Goal: Communication & Community: Answer question/provide support

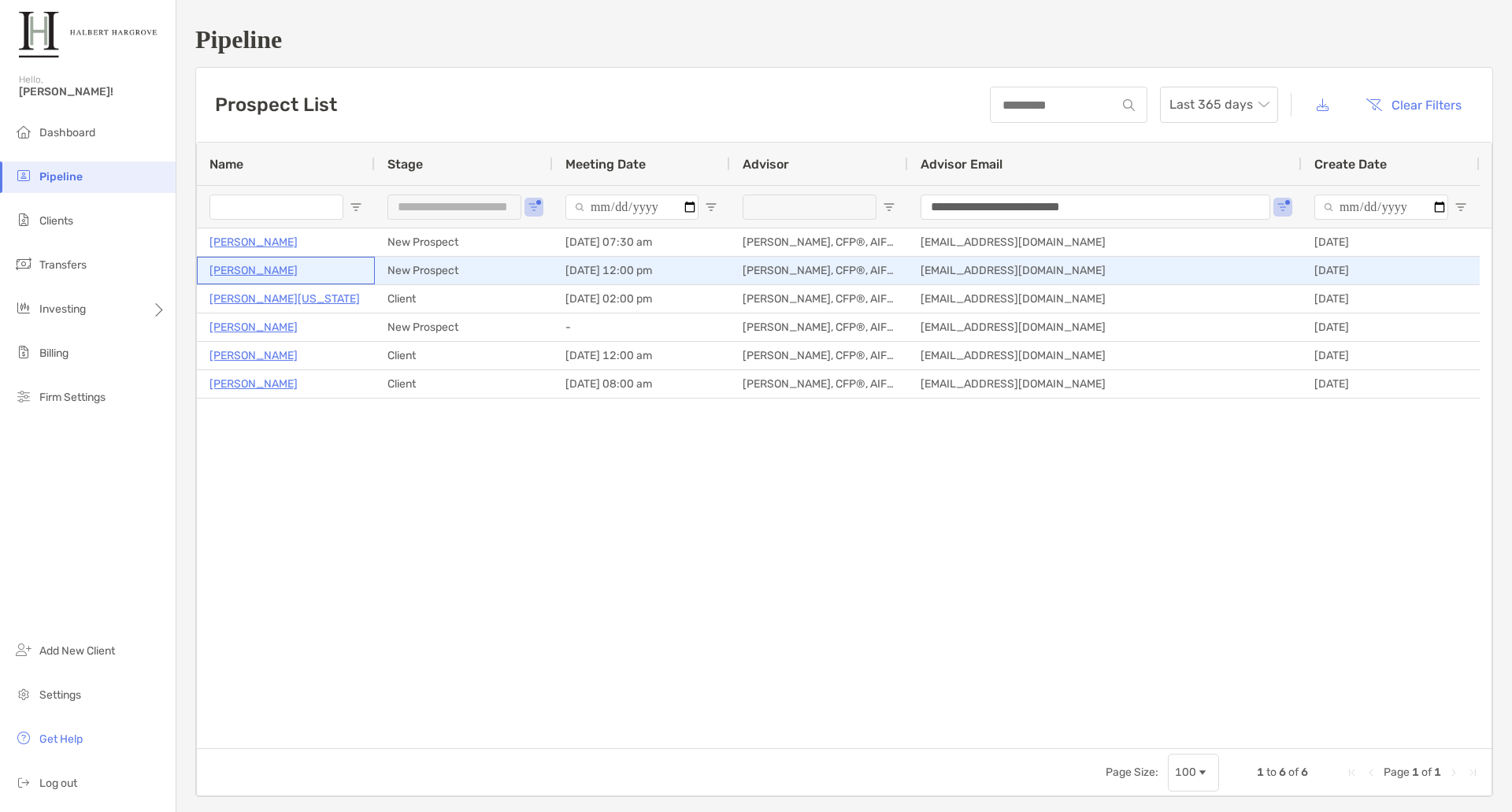
click at [237, 269] on p "[PERSON_NAME]" at bounding box center [253, 271] width 88 height 20
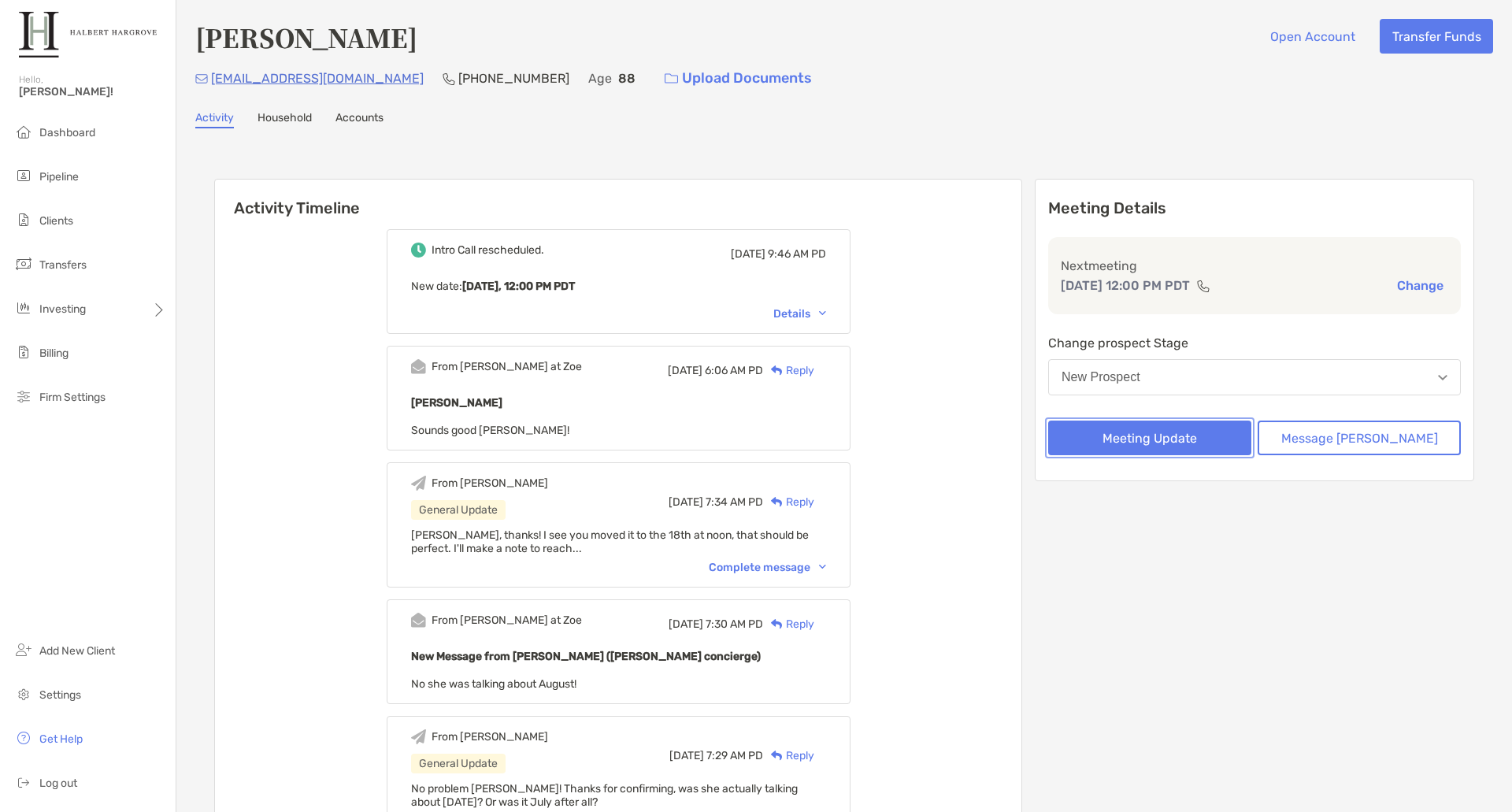
click at [1179, 439] on button "Meeting Update" at bounding box center [1150, 439] width 203 height 35
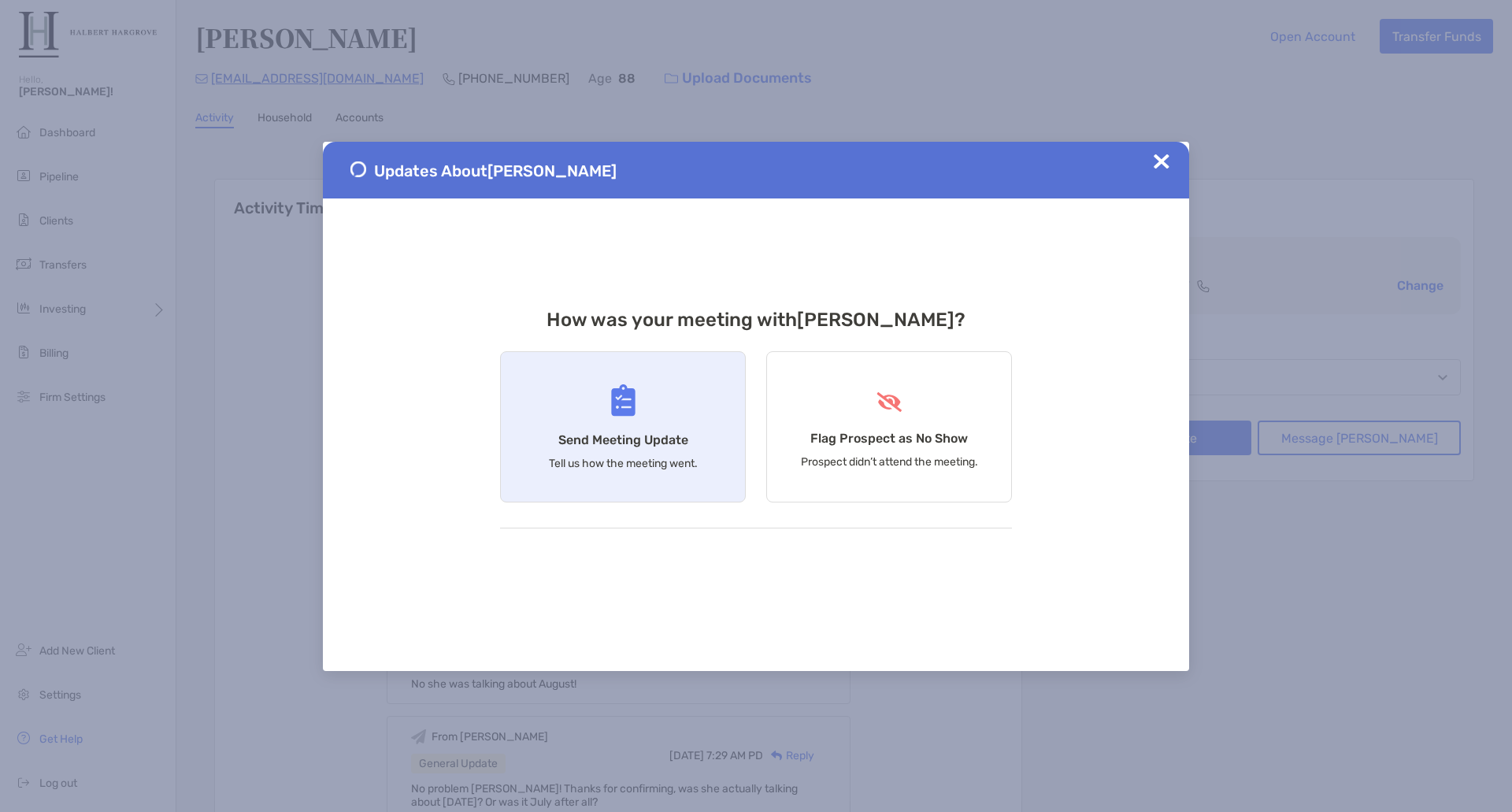
click at [604, 439] on h4 "Send Meeting Update" at bounding box center [623, 440] width 130 height 15
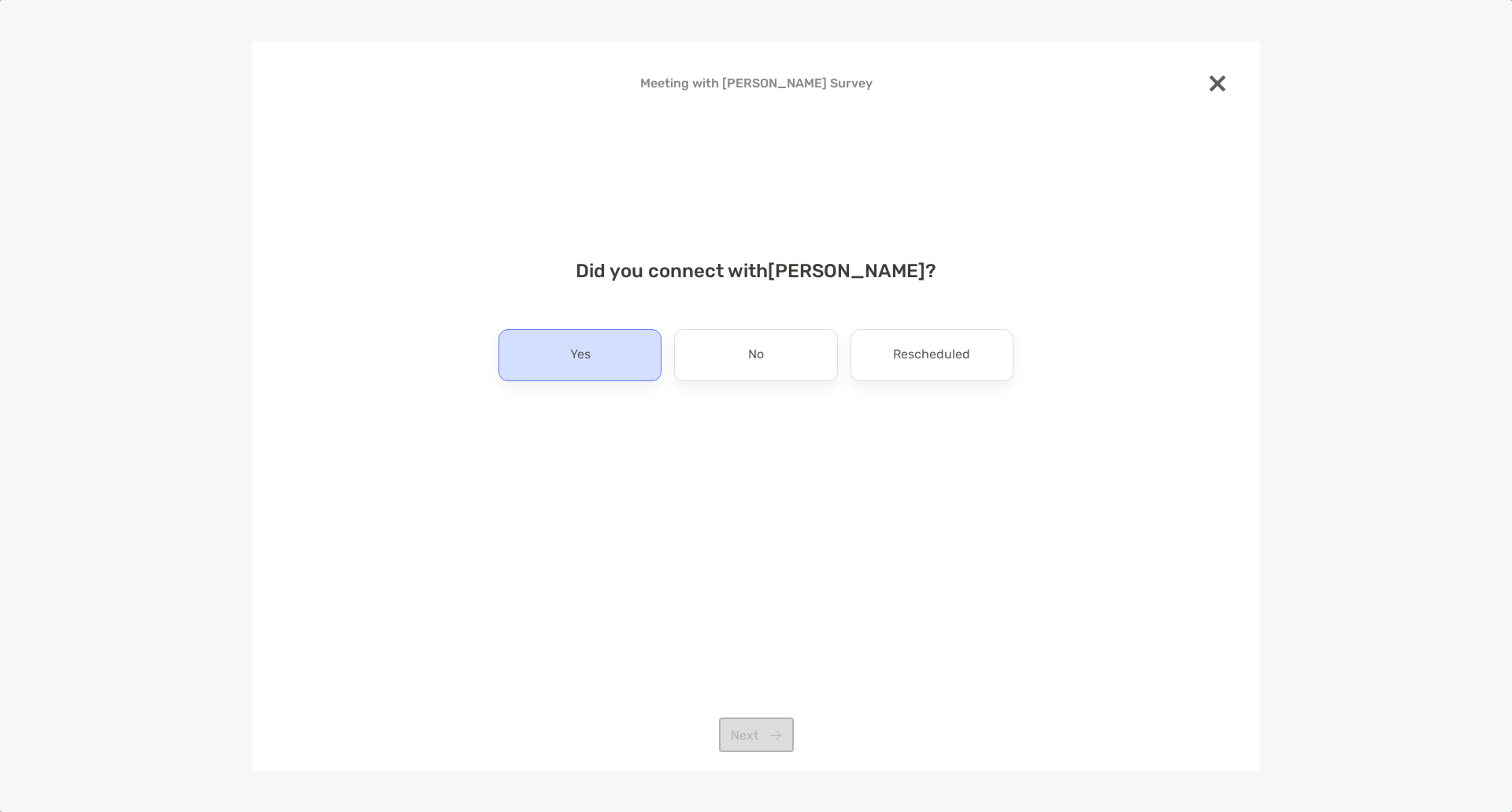
click at [574, 362] on p "Yes" at bounding box center [580, 355] width 21 height 25
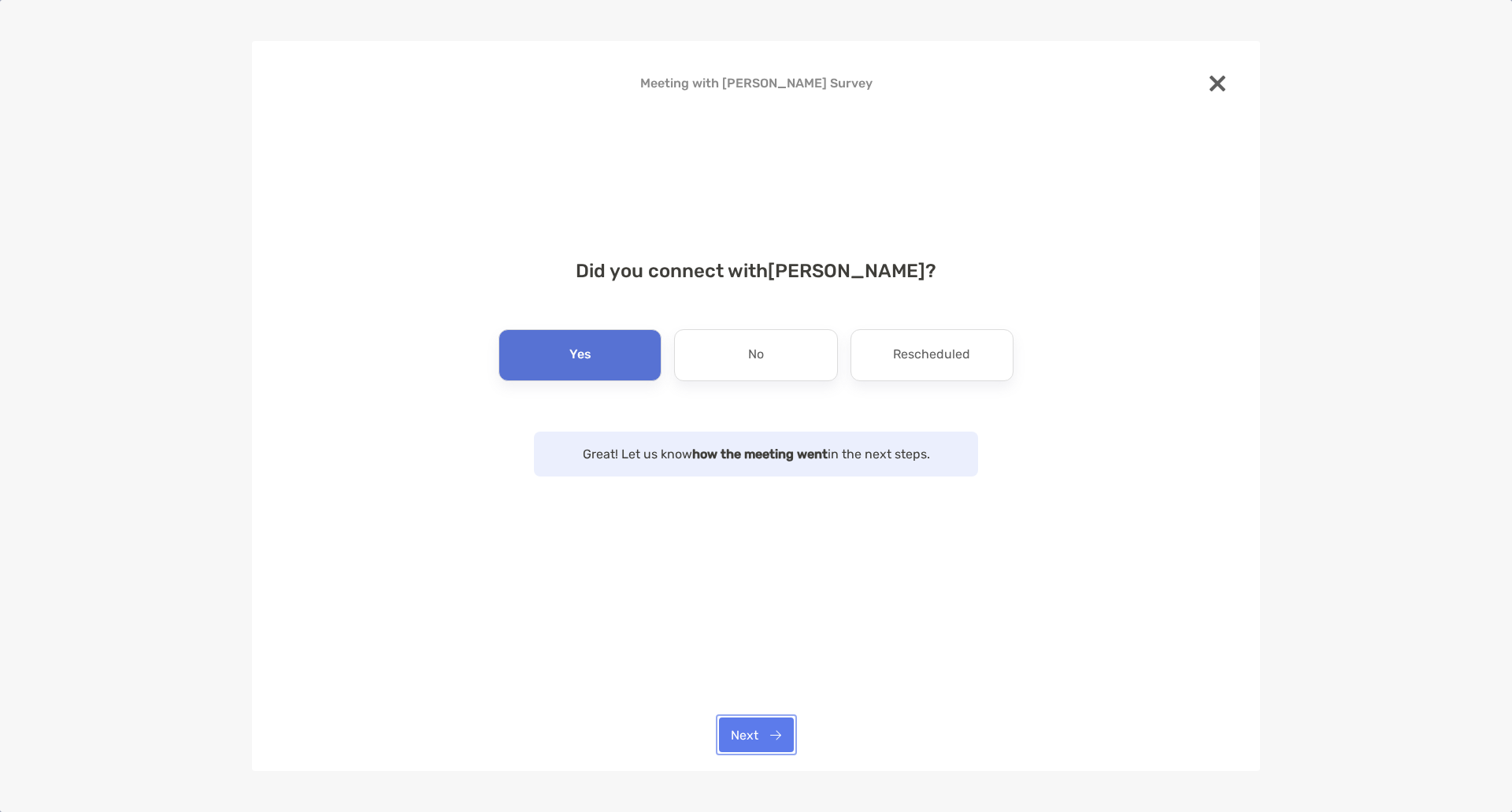
click at [755, 730] on button "Next" at bounding box center [757, 735] width 75 height 35
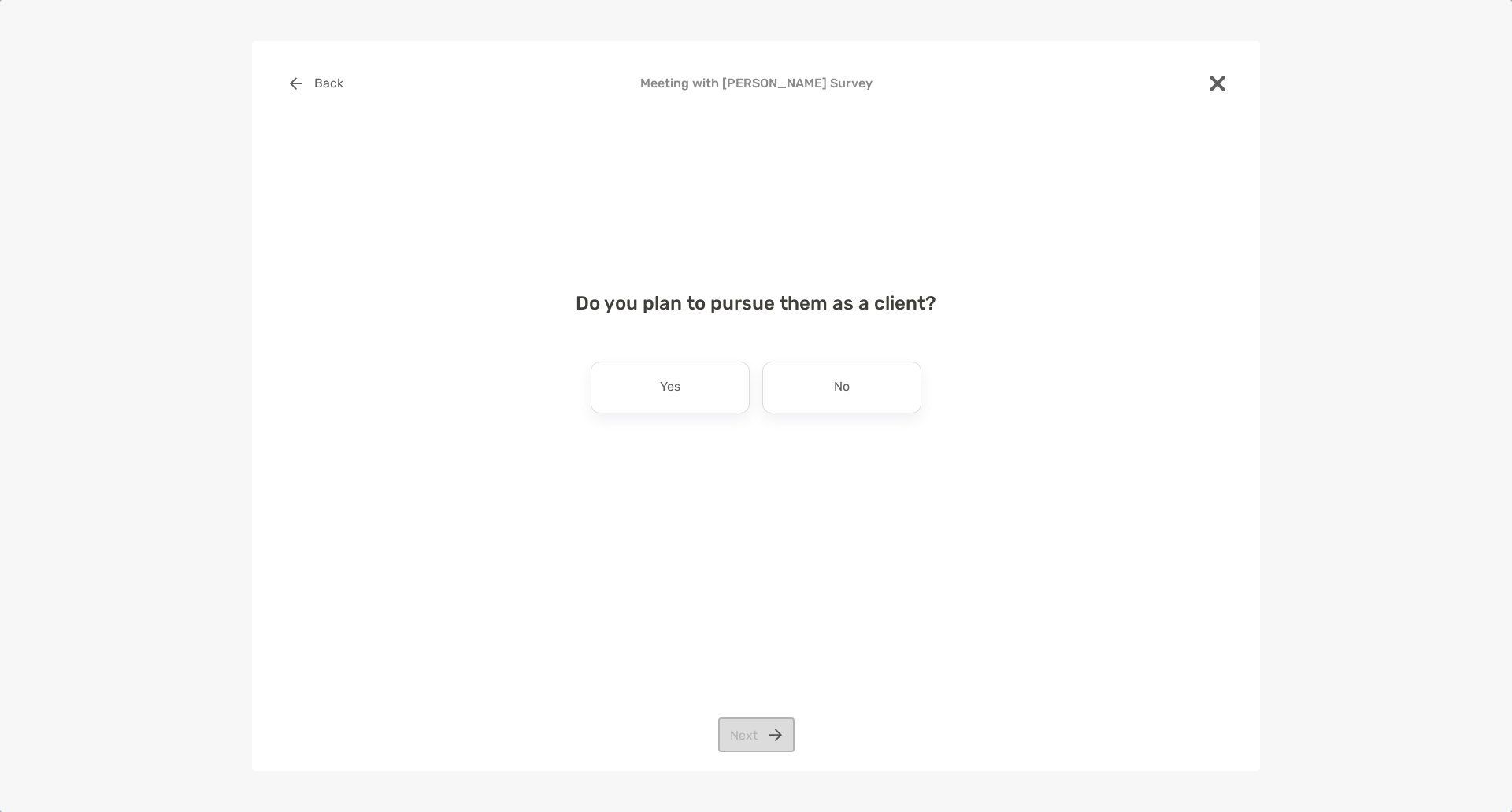
click at [851, 393] on div "No" at bounding box center [842, 388] width 159 height 52
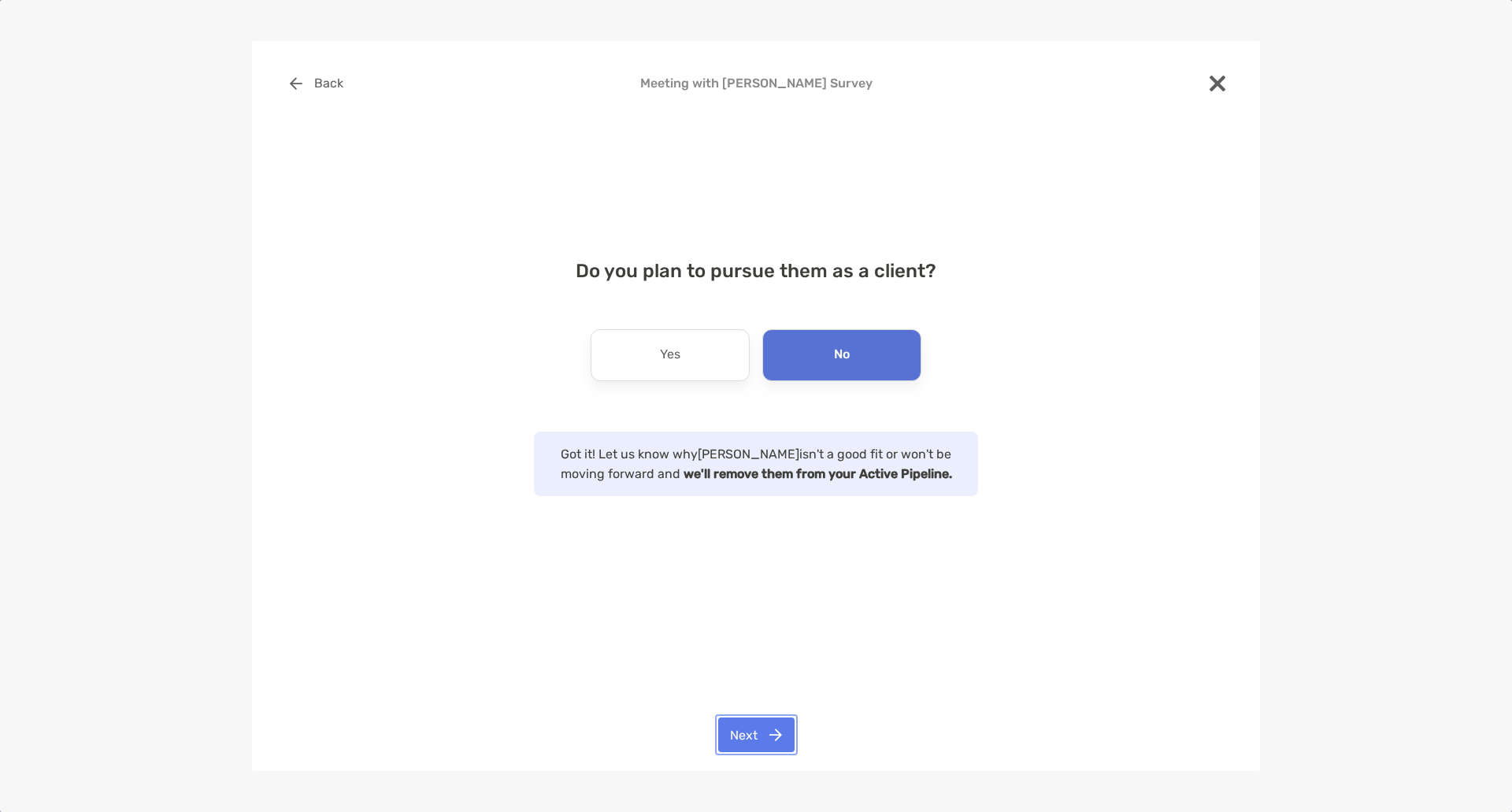
click at [754, 734] on button "Next" at bounding box center [757, 735] width 77 height 35
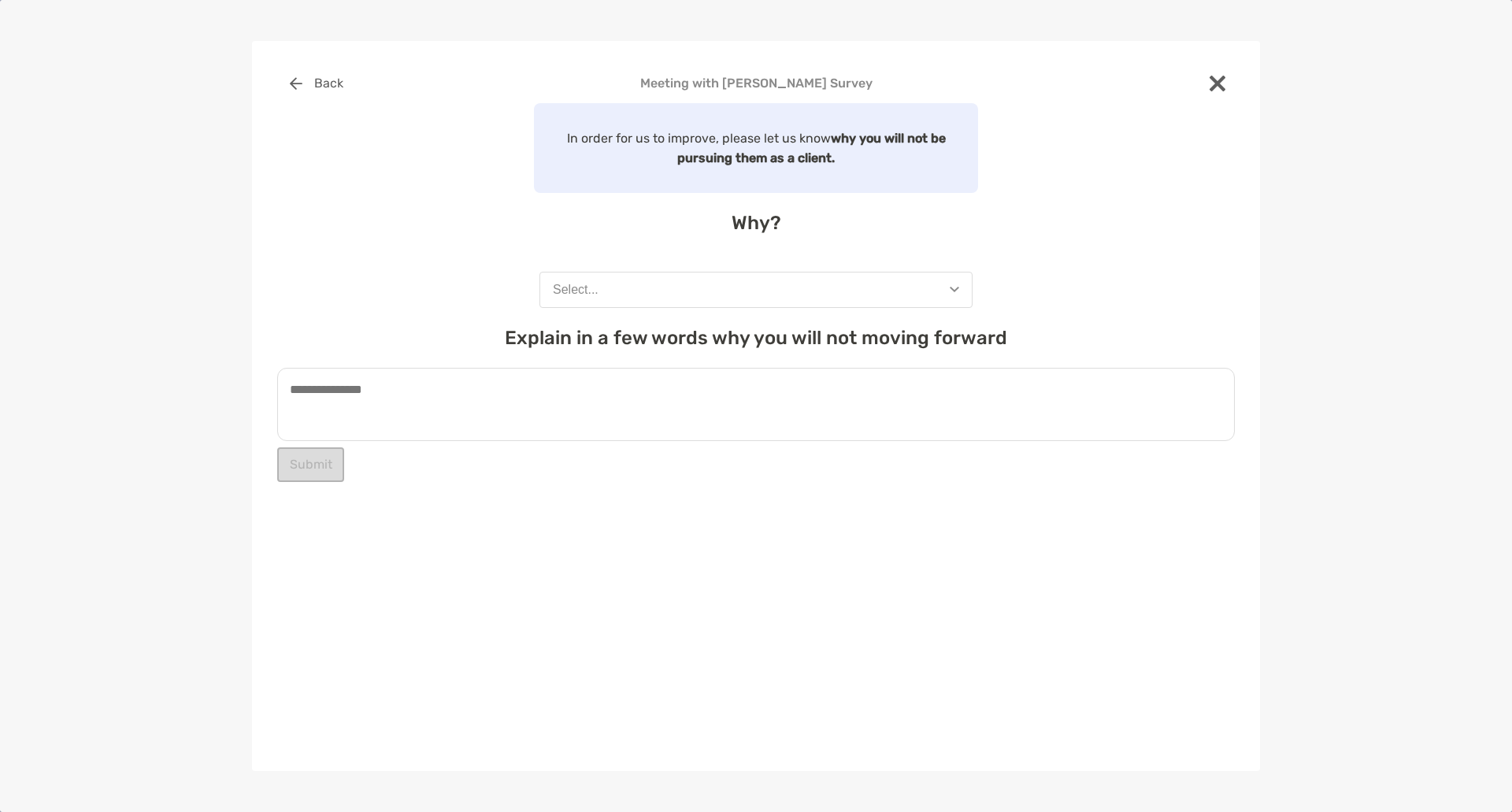
click at [705, 283] on button "Select..." at bounding box center [756, 289] width 433 height 36
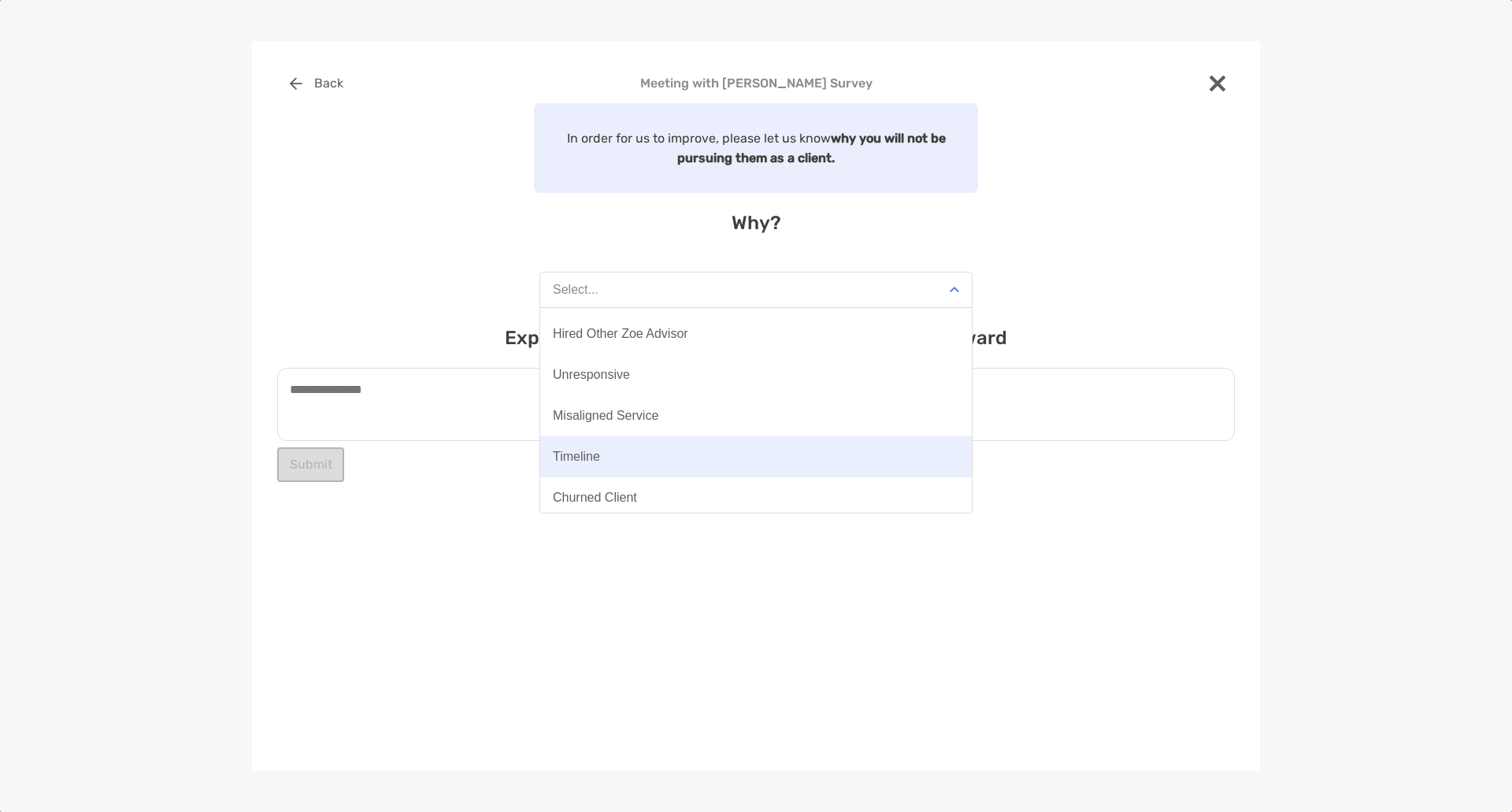
scroll to position [123, 0]
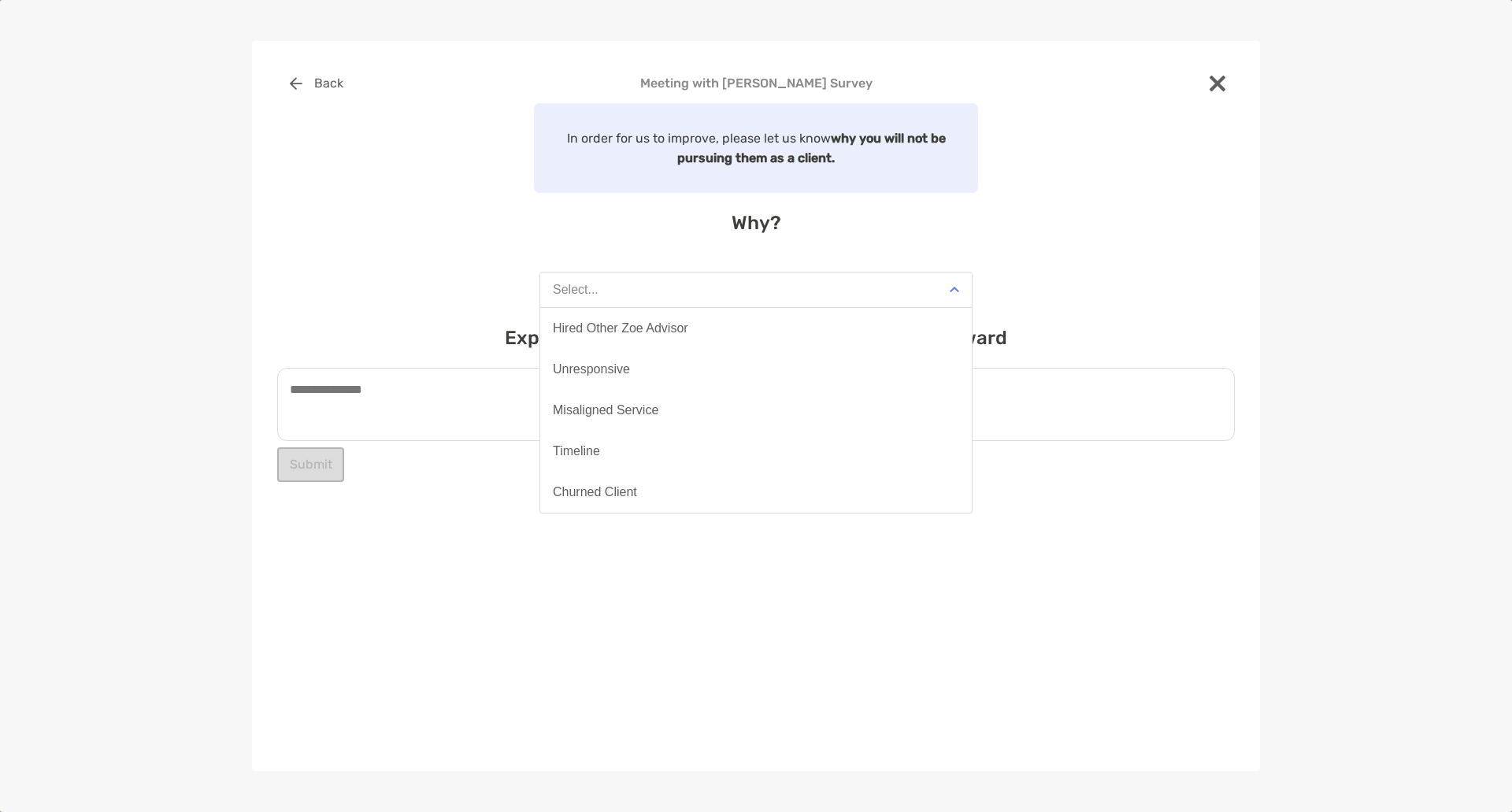
click at [696, 414] on button "Misaligned Service" at bounding box center [756, 410] width 432 height 41
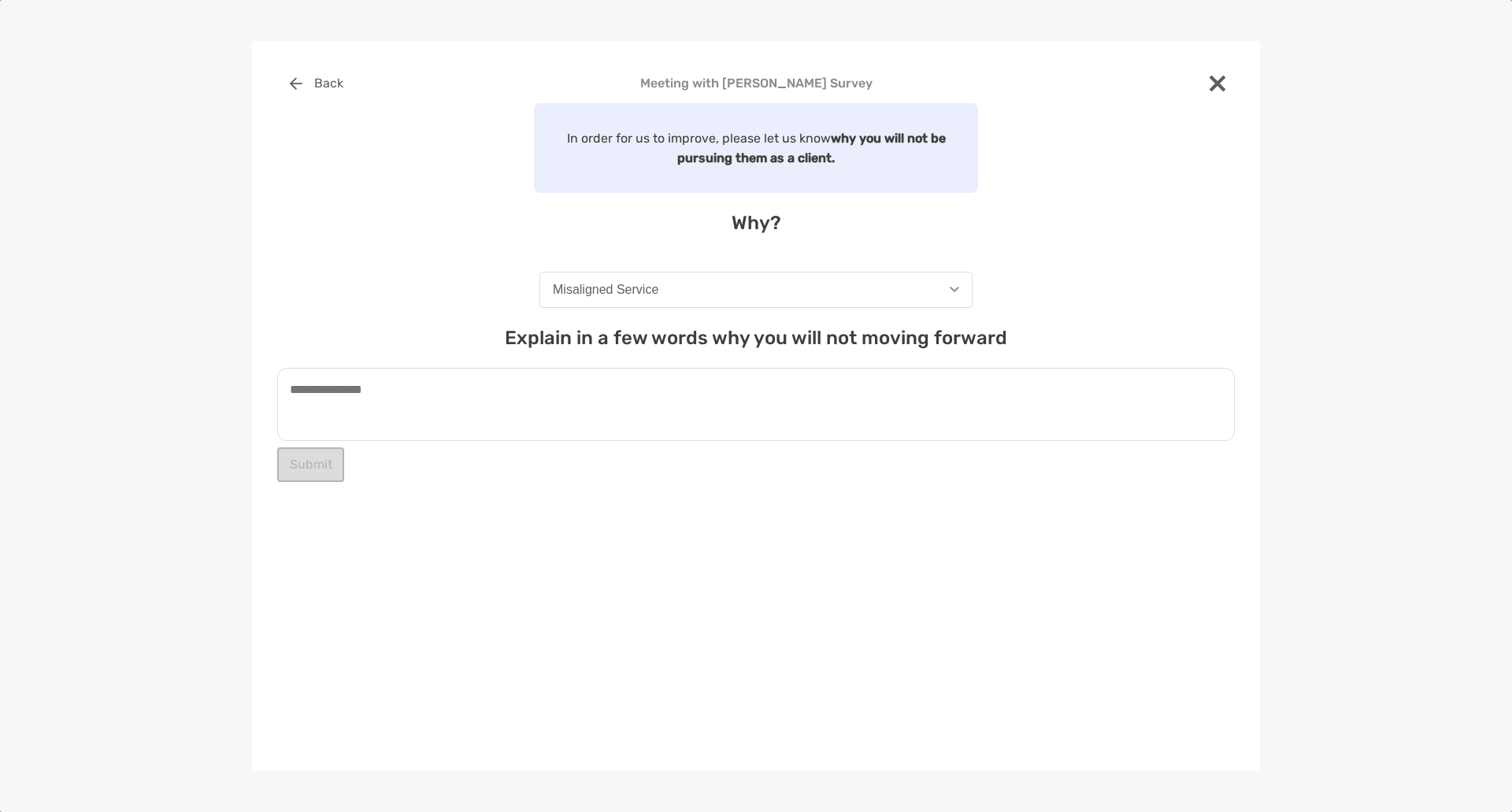
click at [597, 415] on textarea at bounding box center [756, 404] width 958 height 73
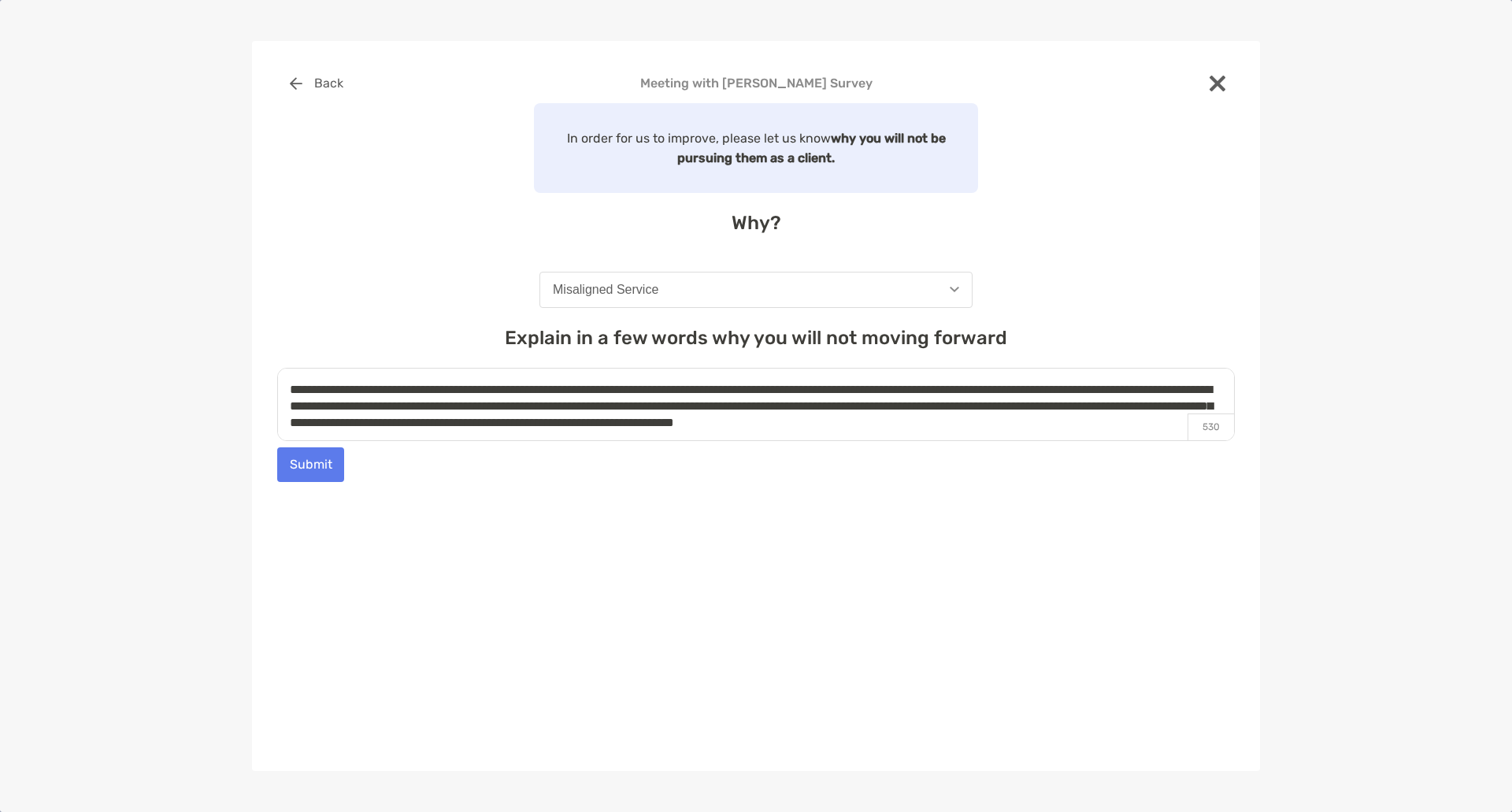
scroll to position [7, 0]
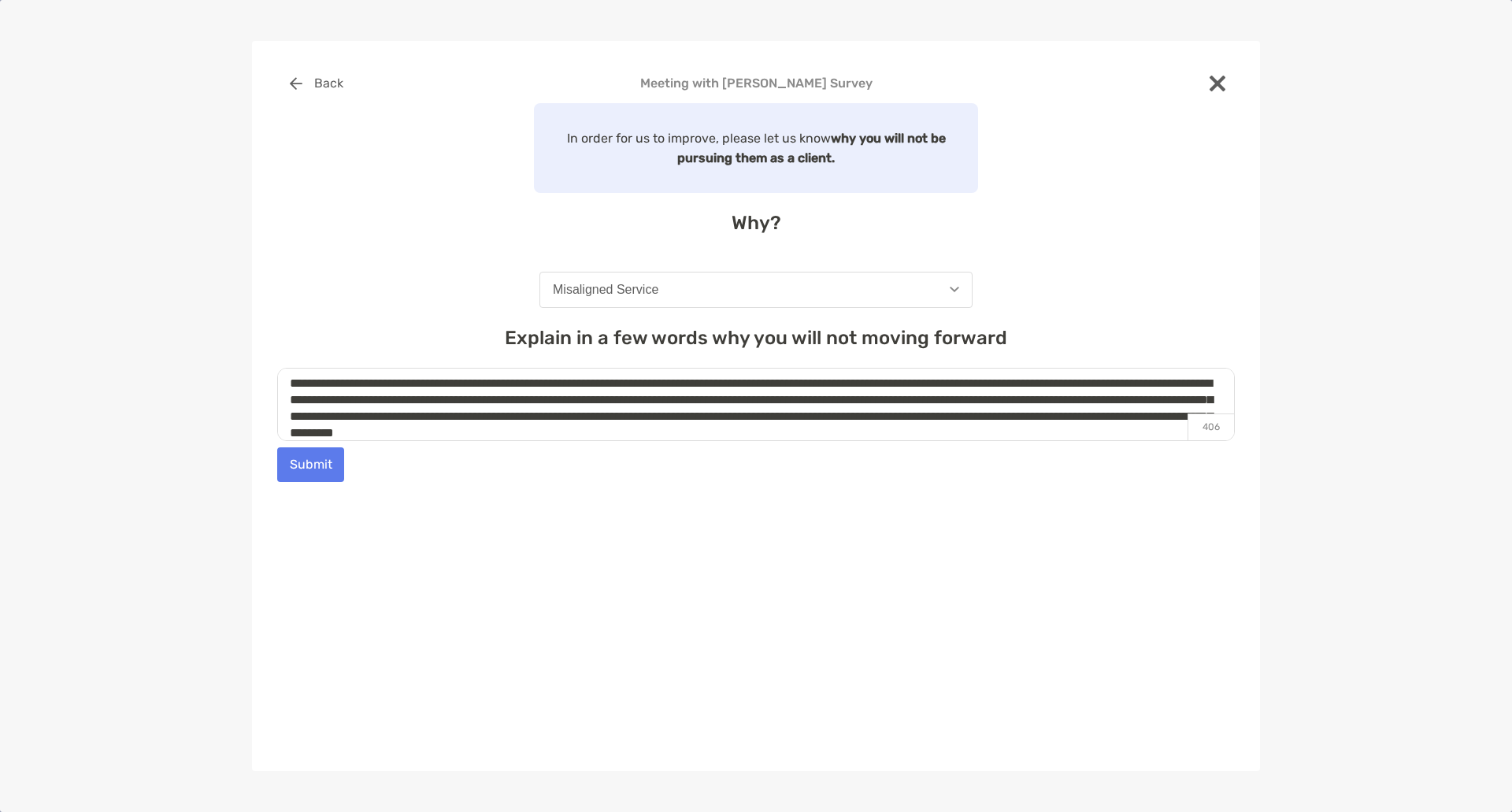
type textarea "**********"
click at [322, 468] on button "Submit" at bounding box center [311, 465] width 67 height 35
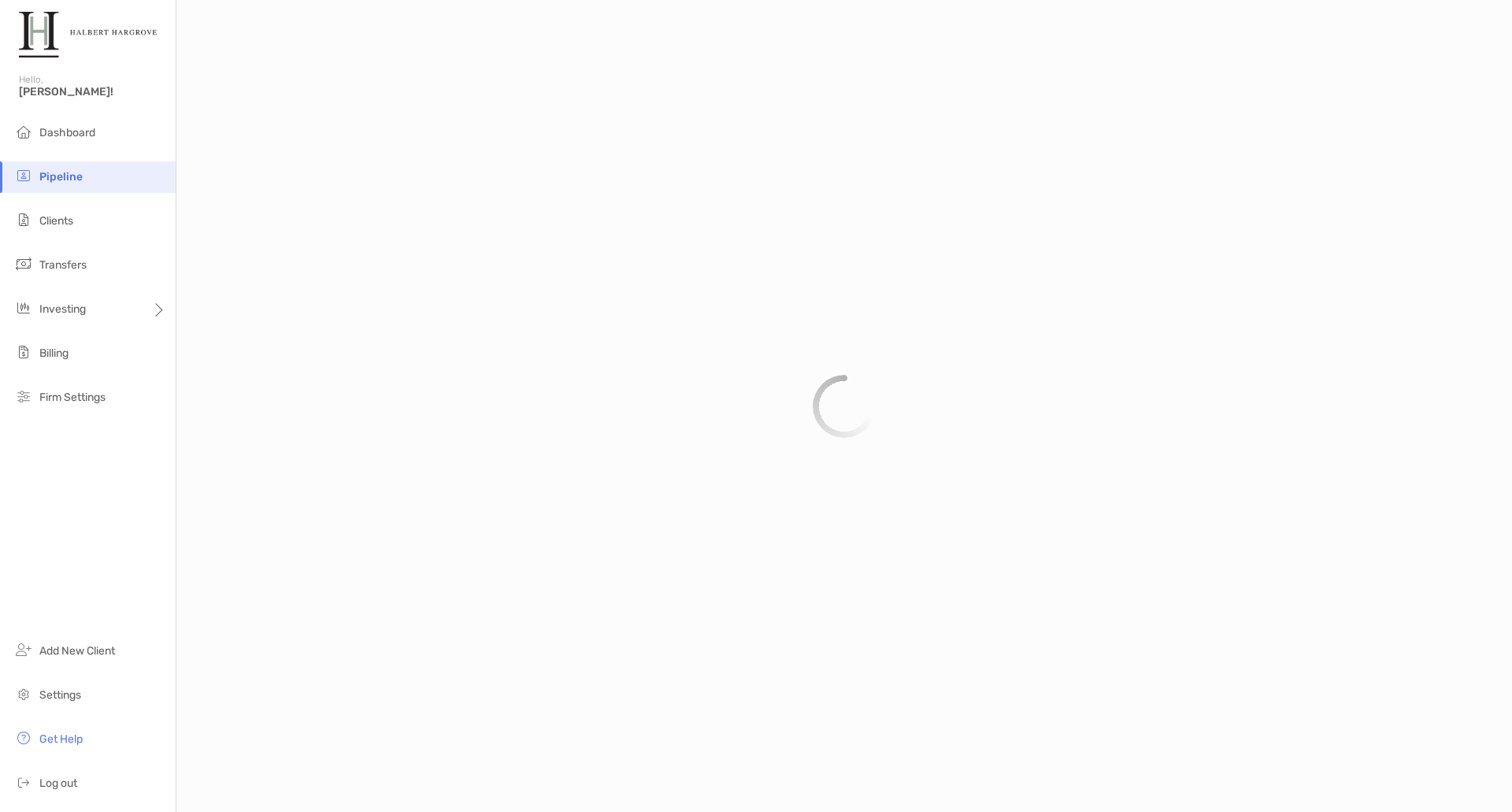
click at [75, 179] on span "Pipeline" at bounding box center [61, 177] width 43 height 13
